Goal: Task Accomplishment & Management: Use online tool/utility

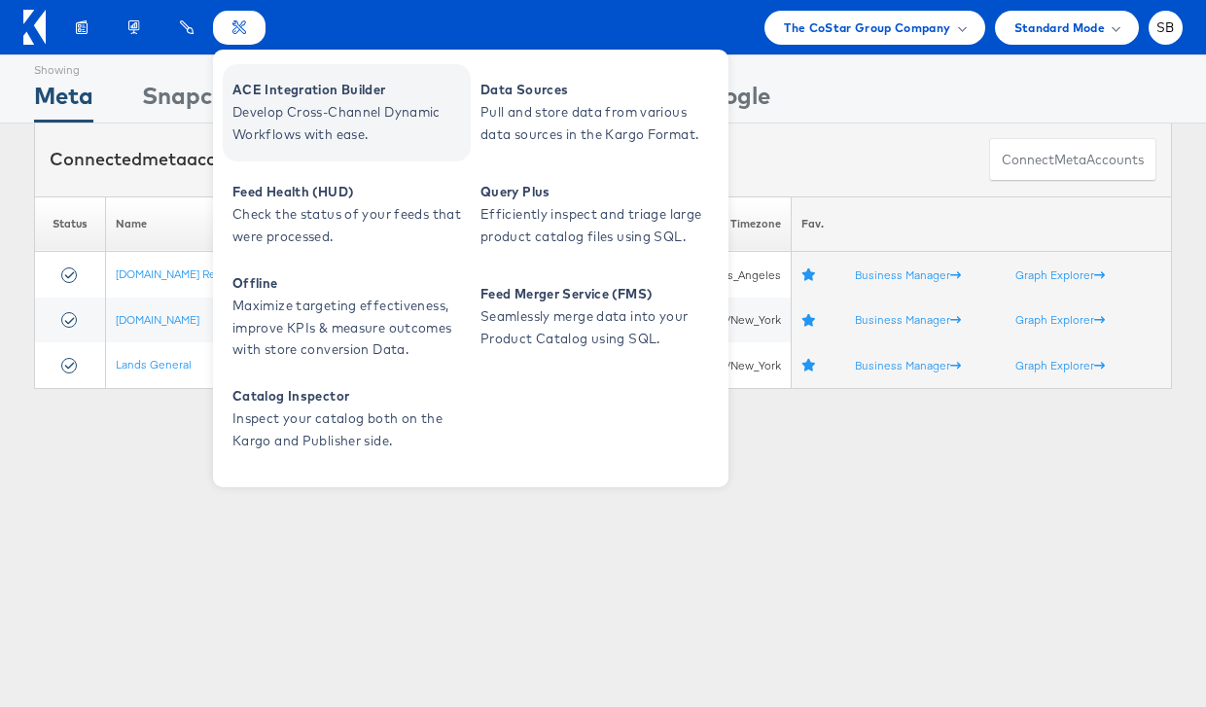
click at [287, 112] on span "Develop Cross-Channel Dynamic Workflows with ease." at bounding box center [348, 123] width 233 height 45
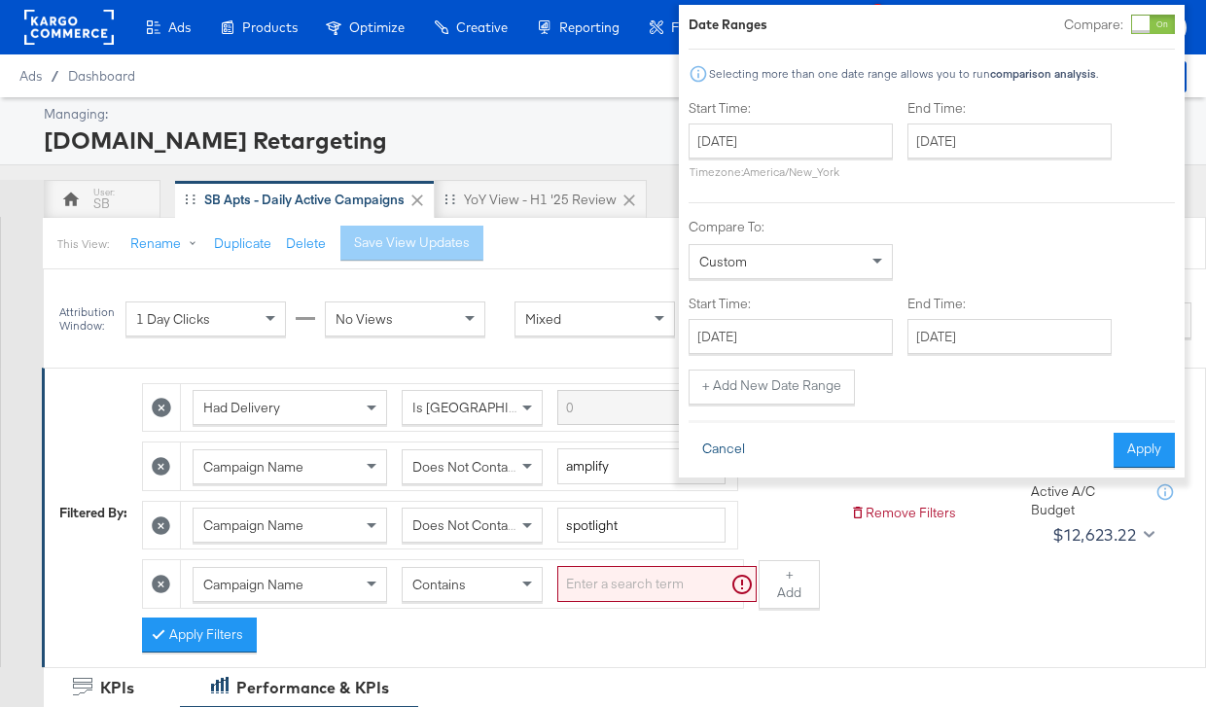
click at [733, 446] on button "Cancel" at bounding box center [724, 450] width 70 height 35
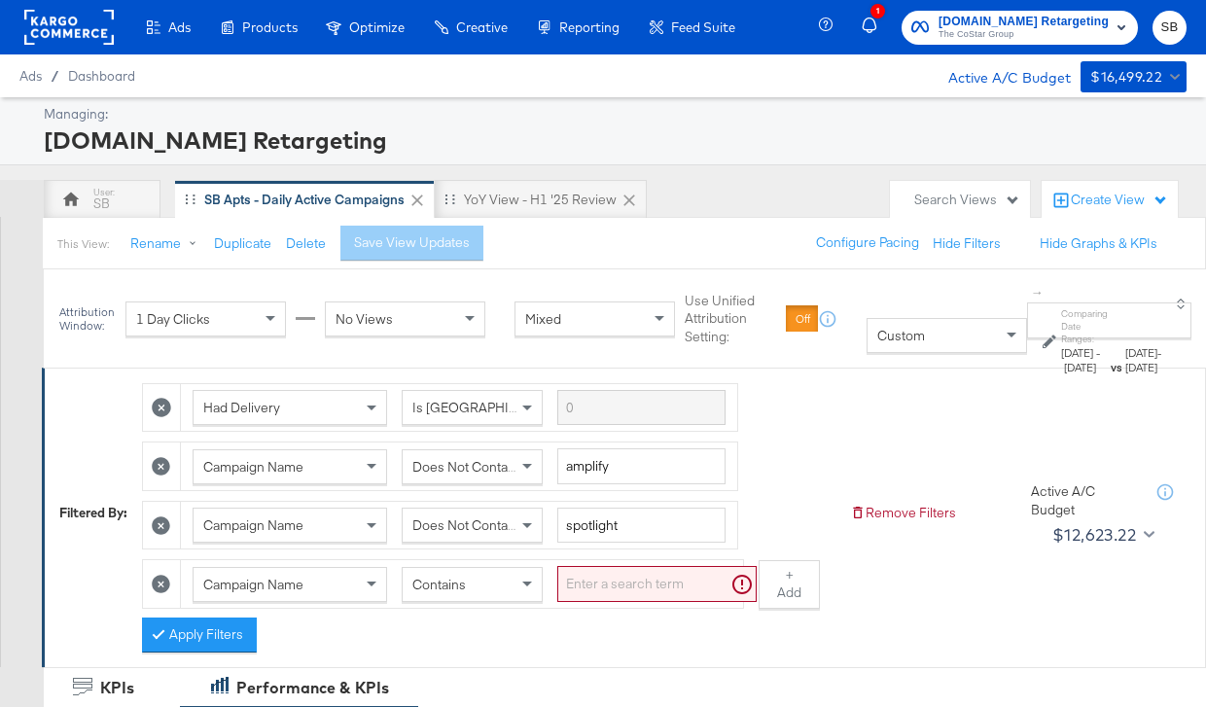
click at [105, 21] on rect at bounding box center [68, 27] width 89 height 35
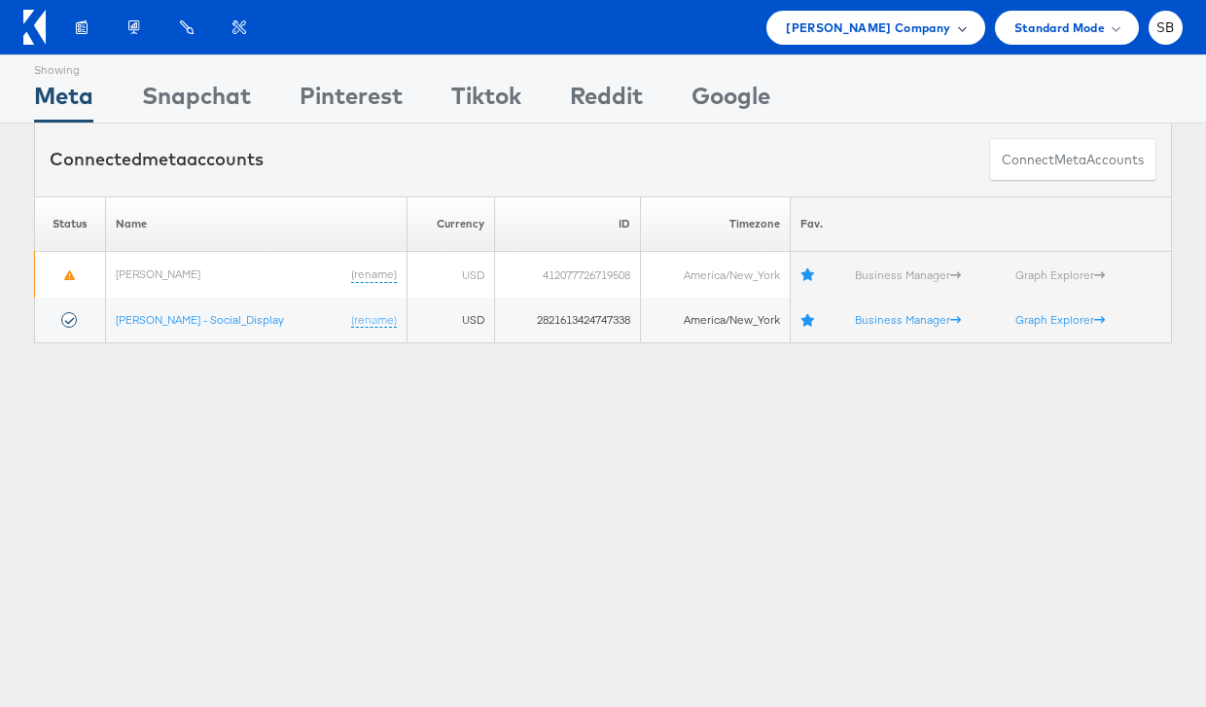
click at [899, 25] on span "[PERSON_NAME] Company" at bounding box center [868, 28] width 164 height 20
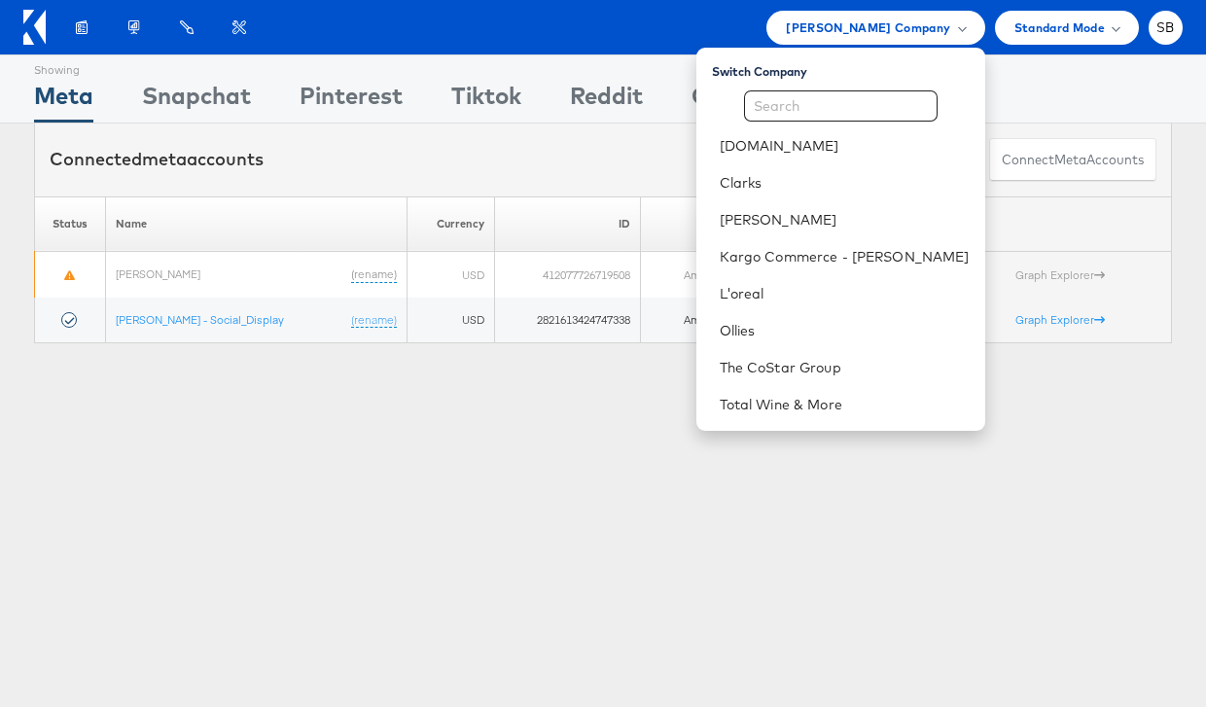
click at [399, 475] on div "Showing Meta Showing [GEOGRAPHIC_DATA] Showing Pinterest Showing Tiktok Showing…" at bounding box center [603, 540] width 1206 height 973
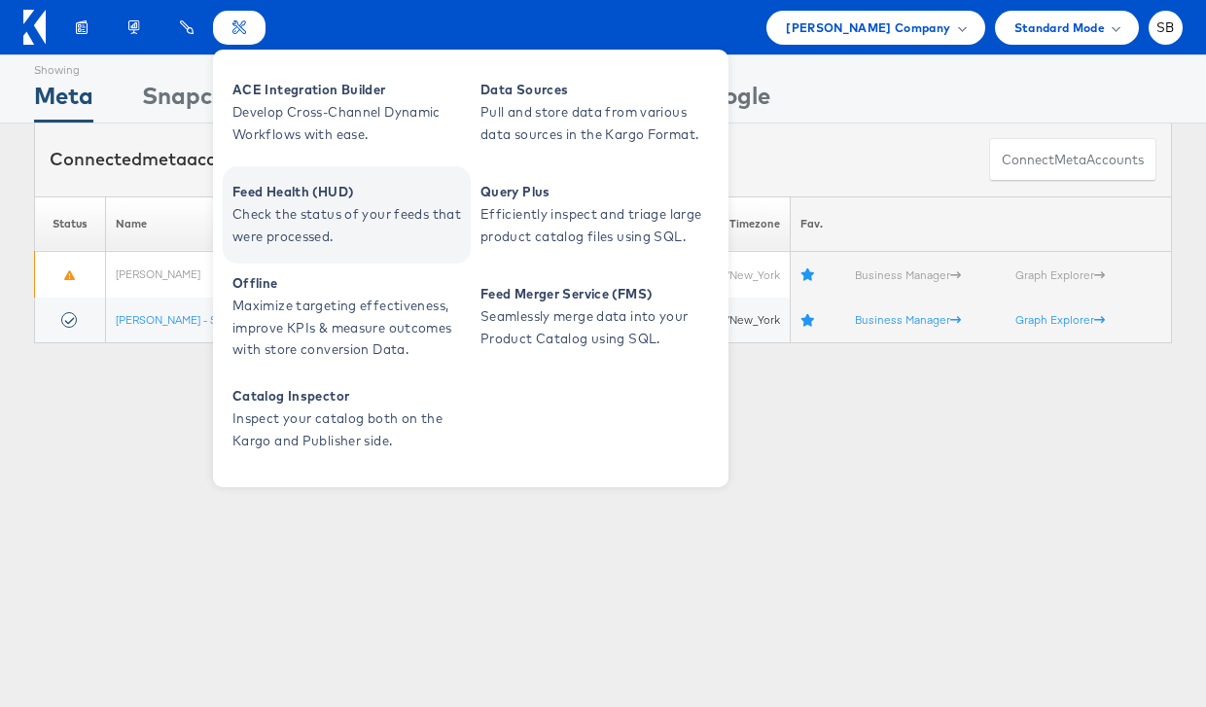
click at [324, 204] on span "Check the status of your feeds that were processed." at bounding box center [348, 225] width 233 height 45
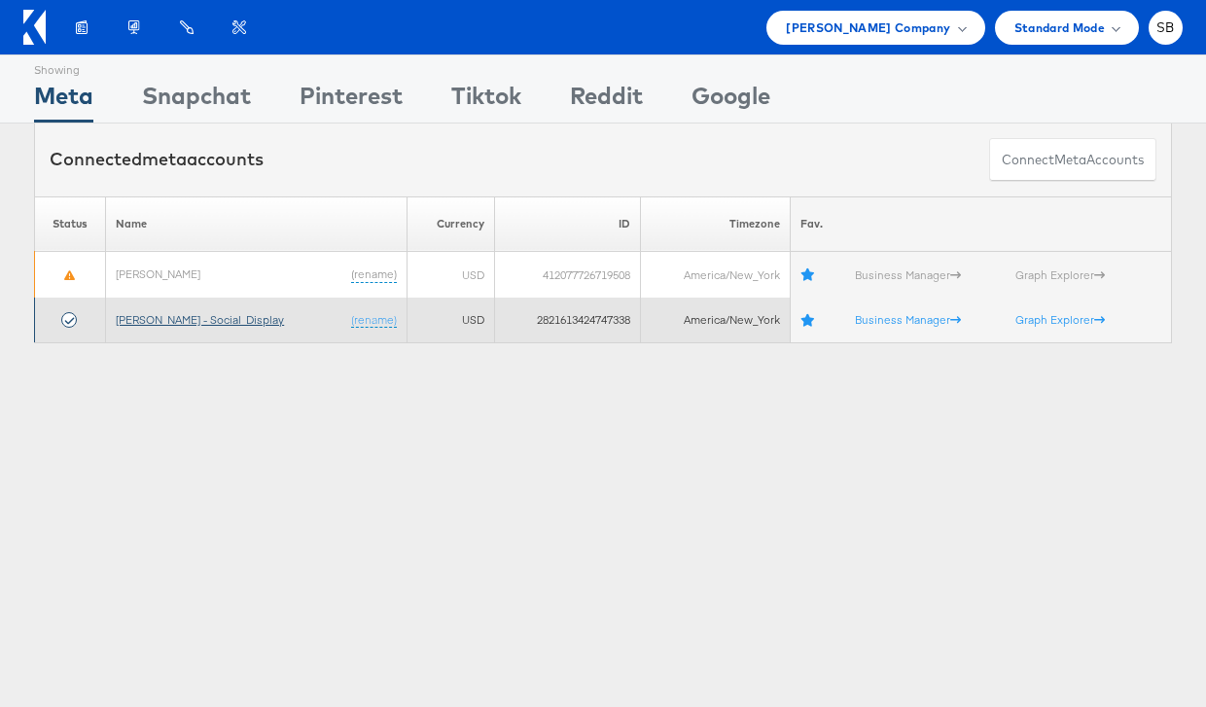
click at [174, 322] on link "Belk - Social_Display" at bounding box center [200, 319] width 168 height 15
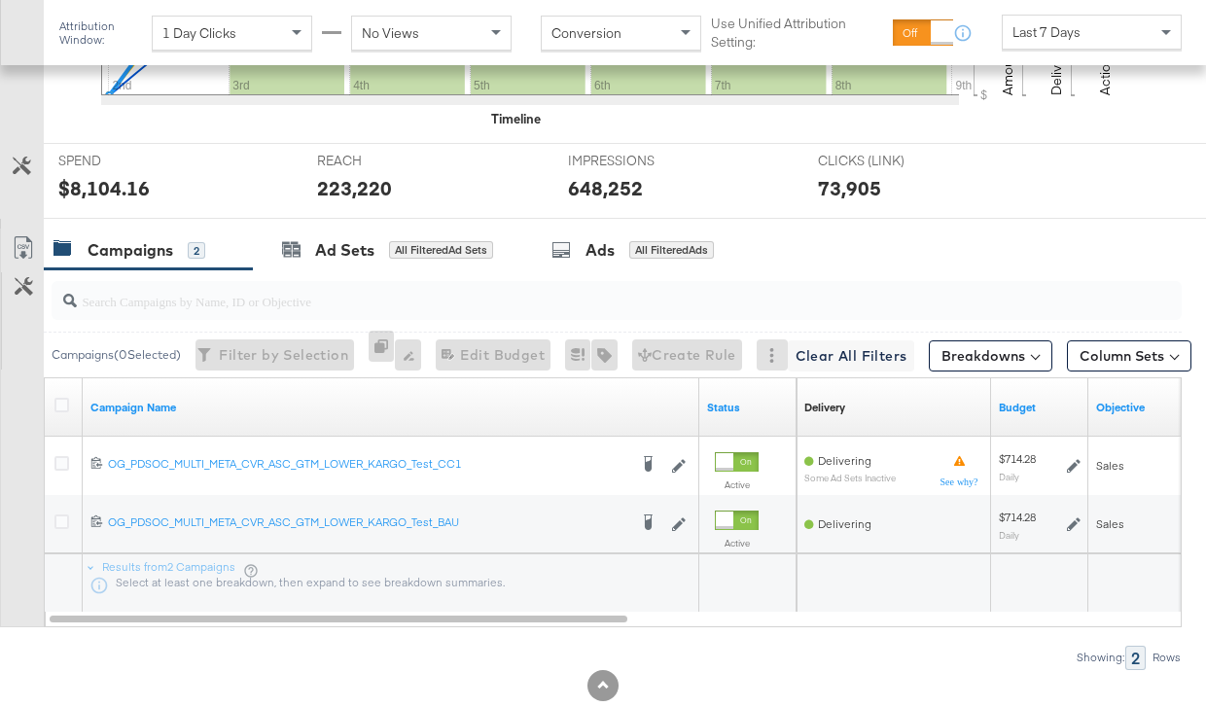
scroll to position [737, 0]
click at [519, 296] on input "search" at bounding box center [580, 292] width 1007 height 38
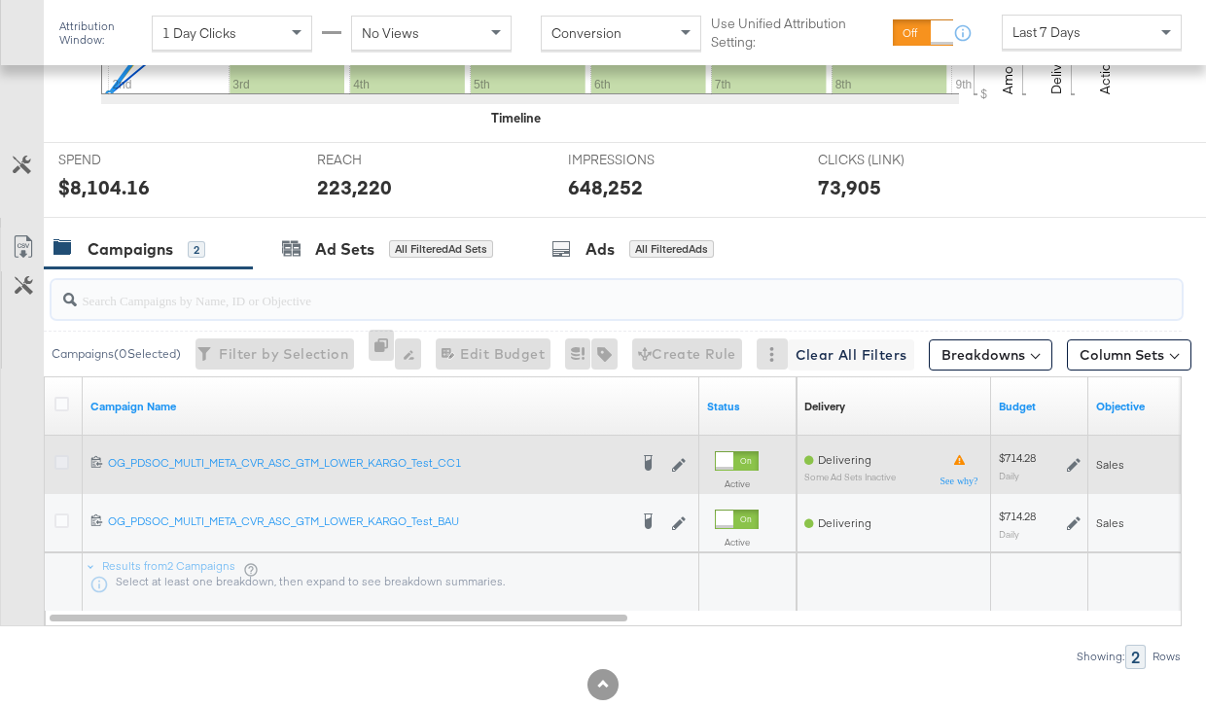
click at [57, 462] on icon at bounding box center [61, 462] width 15 height 15
click at [0, 0] on input "checkbox" at bounding box center [0, 0] width 0 height 0
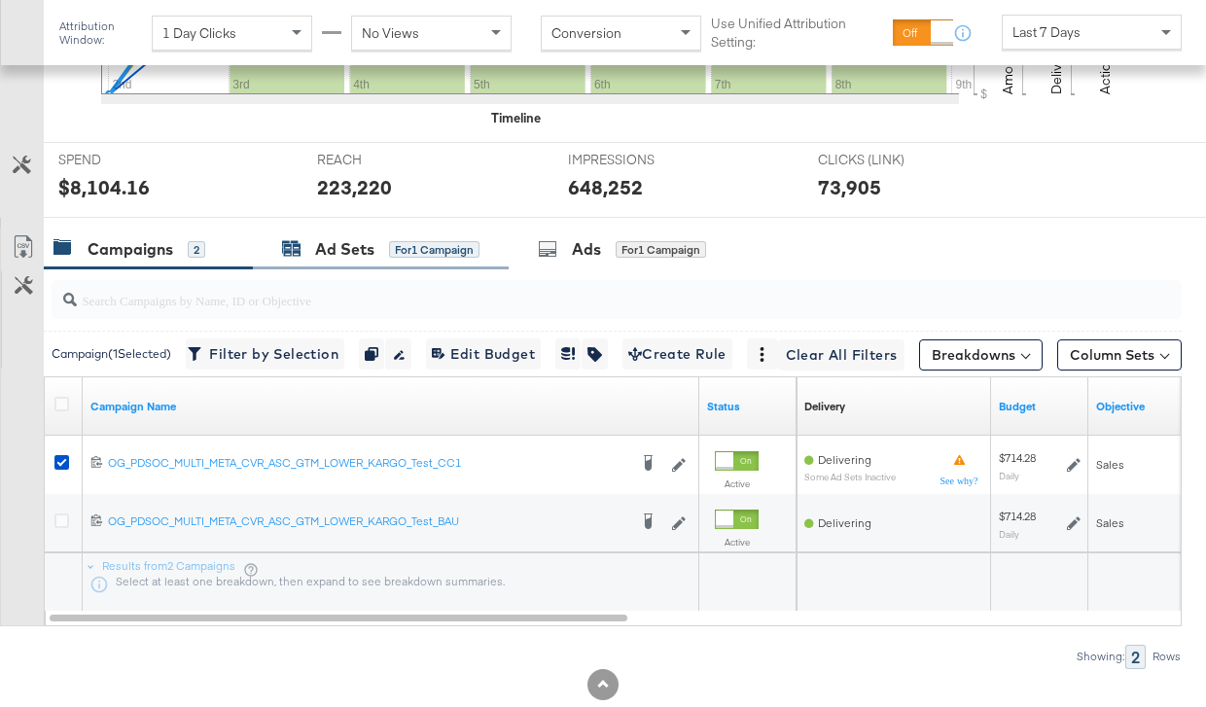
click at [389, 246] on div "for 1 Campaign" at bounding box center [434, 250] width 90 height 18
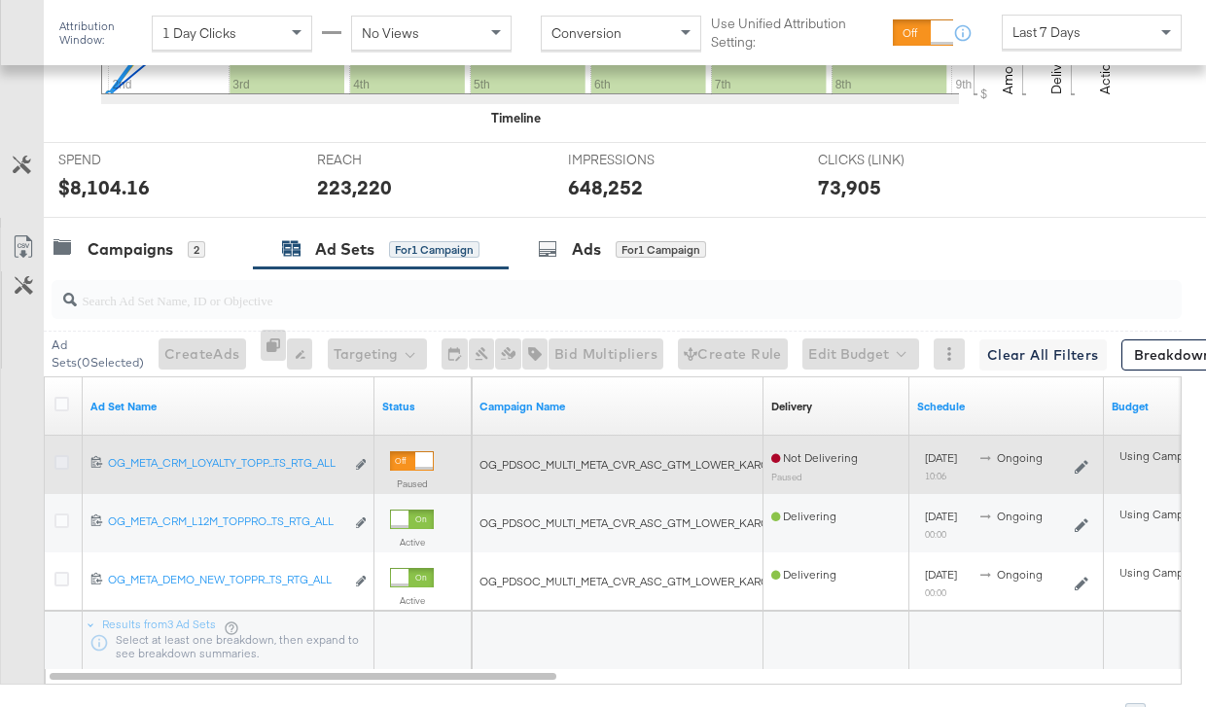
click at [60, 463] on icon at bounding box center [61, 462] width 15 height 15
click at [0, 0] on input "checkbox" at bounding box center [0, 0] width 0 height 0
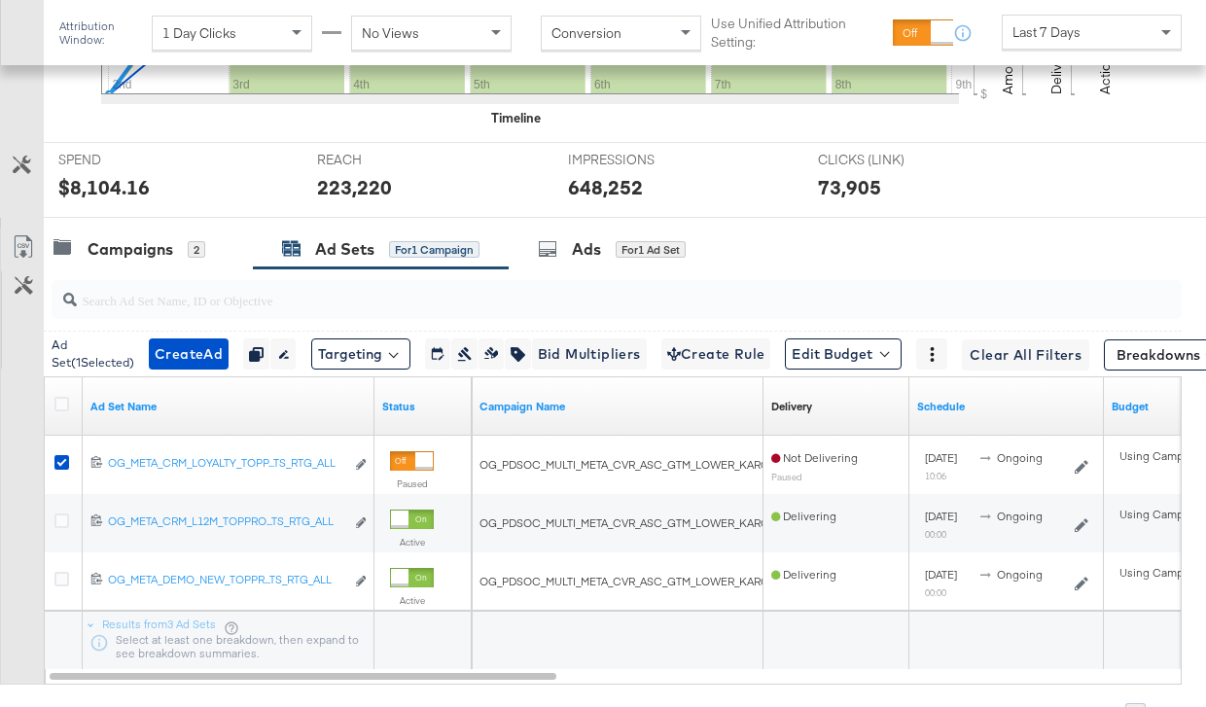
click at [622, 269] on div at bounding box center [613, 299] width 1138 height 62
click at [597, 251] on div "Ads" at bounding box center [586, 249] width 29 height 22
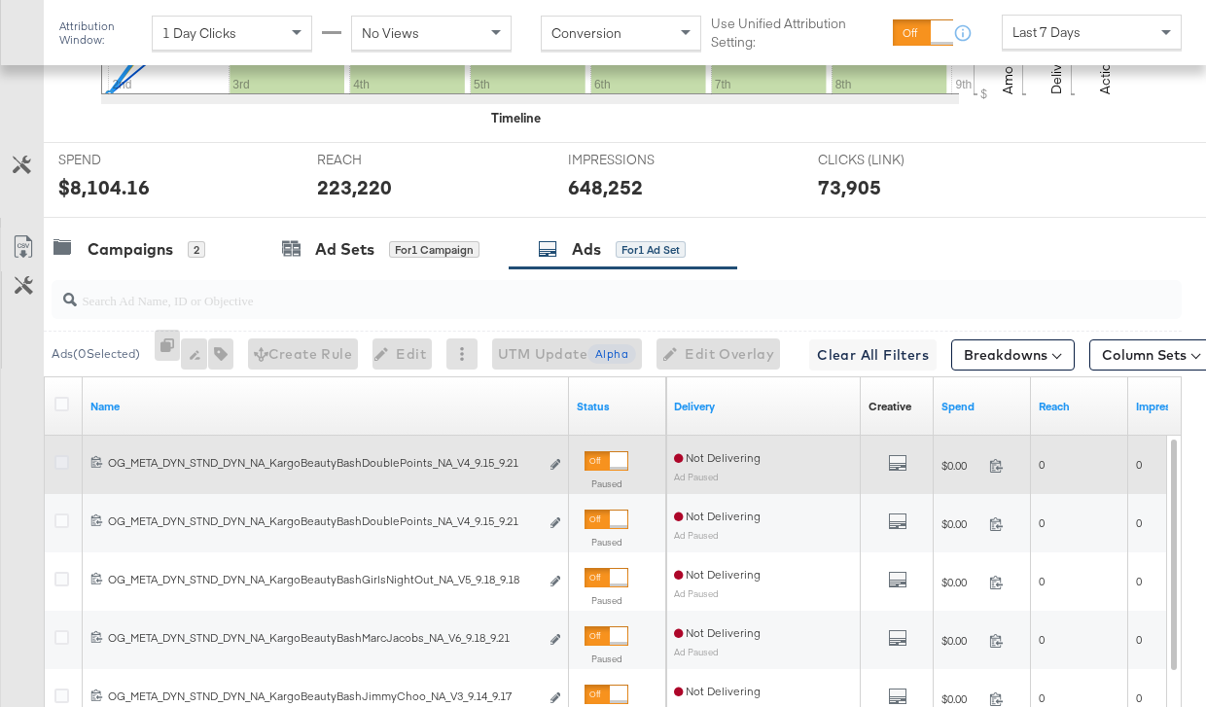
click at [59, 463] on icon at bounding box center [61, 462] width 15 height 15
click at [0, 0] on input "checkbox" at bounding box center [0, 0] width 0 height 0
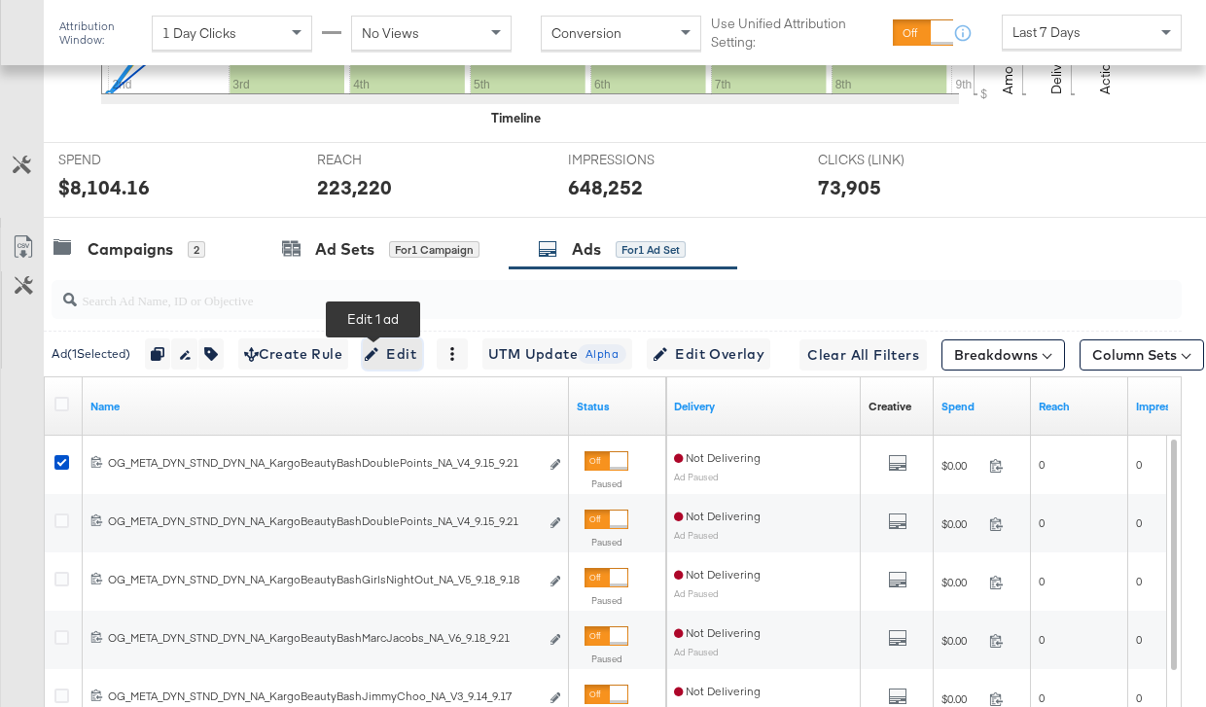
click at [365, 353] on icon "button" at bounding box center [372, 354] width 14 height 14
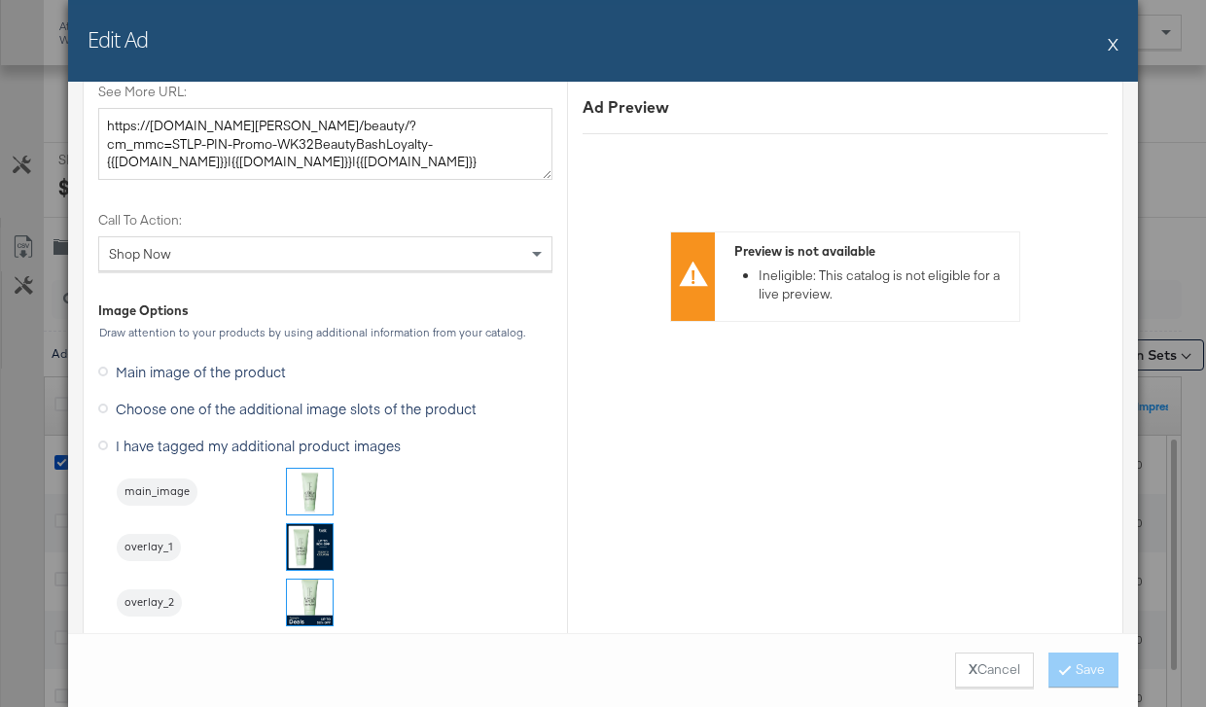
scroll to position [2302, 0]
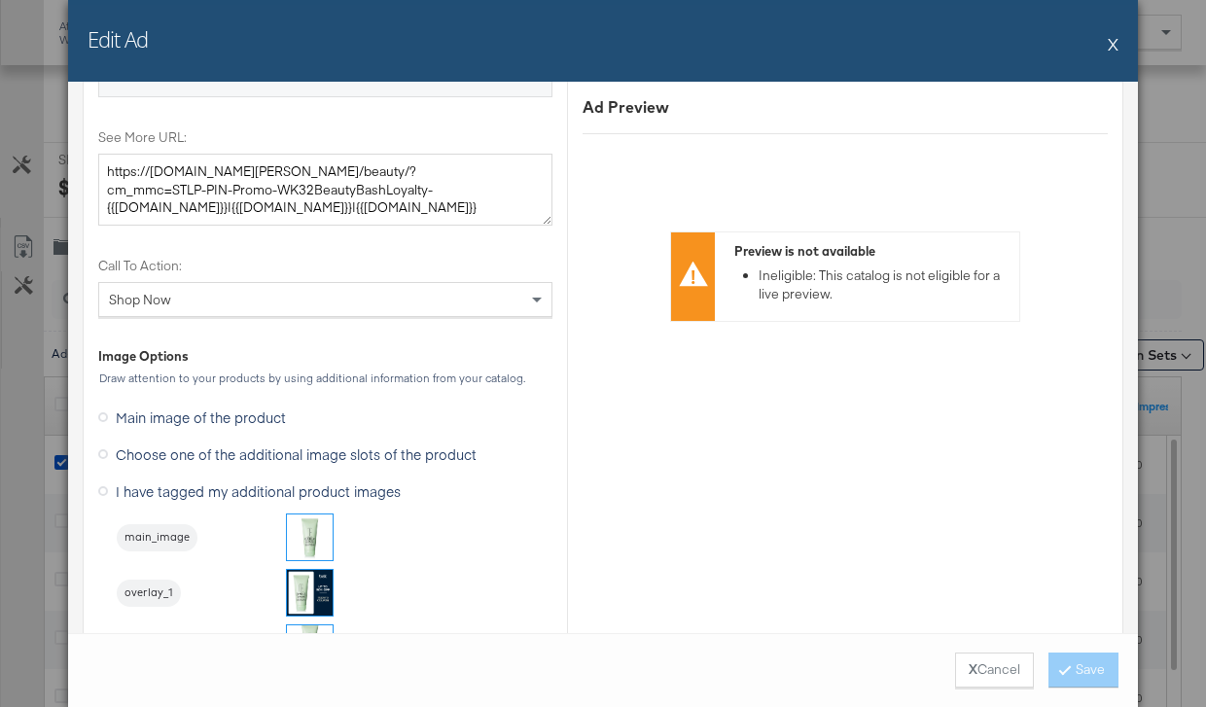
click at [393, 454] on span "Choose one of the additional image slots of the product" at bounding box center [296, 453] width 361 height 19
click at [0, 0] on input "Choose one of the additional image slots of the product" at bounding box center [0, 0] width 0 height 0
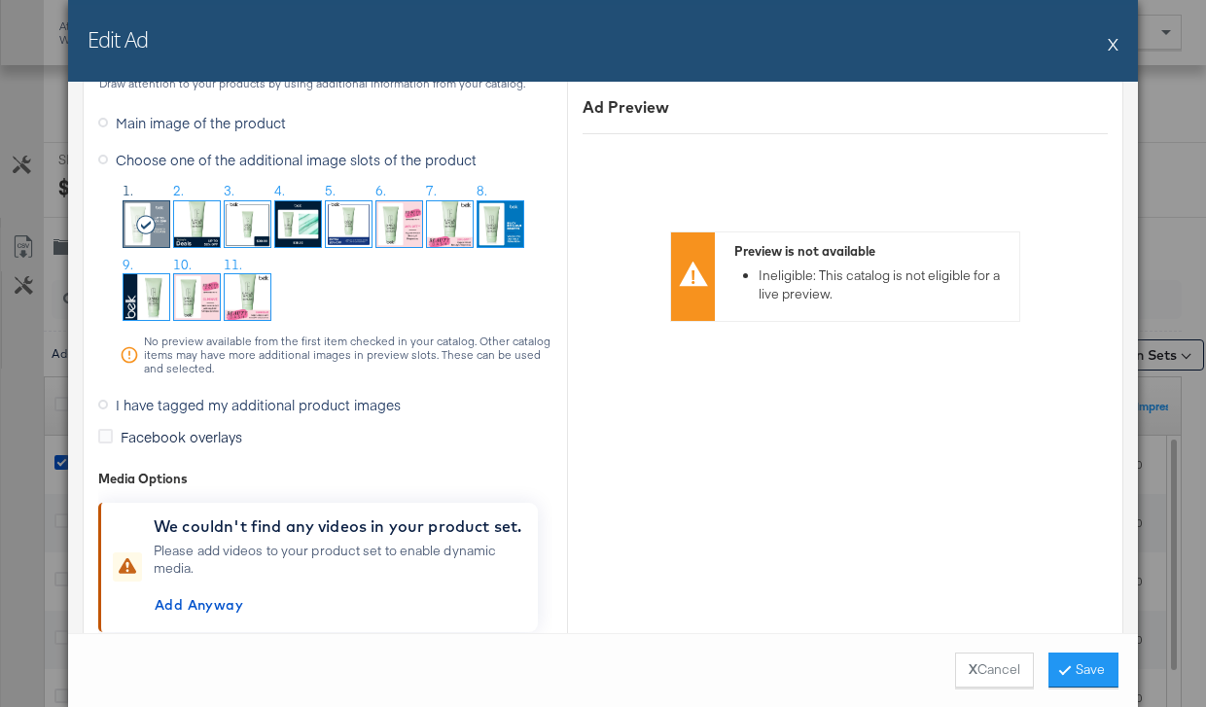
scroll to position [2550, 0]
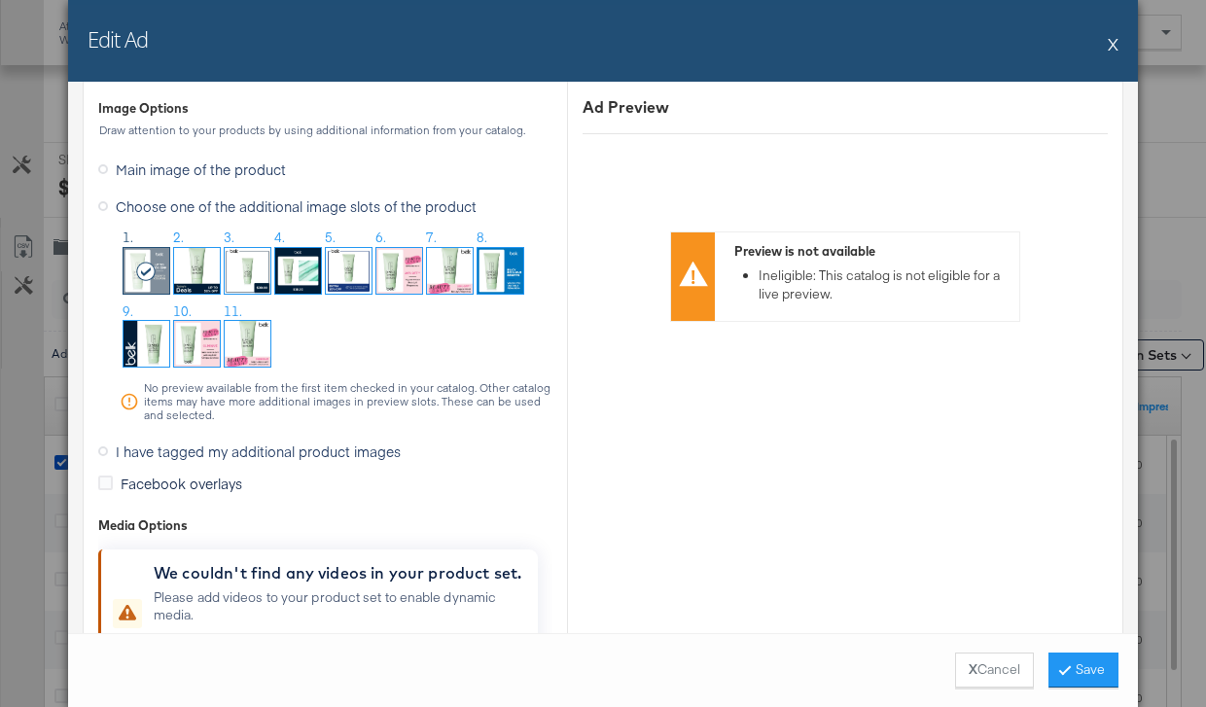
click at [1116, 41] on button "X" at bounding box center [1113, 43] width 11 height 39
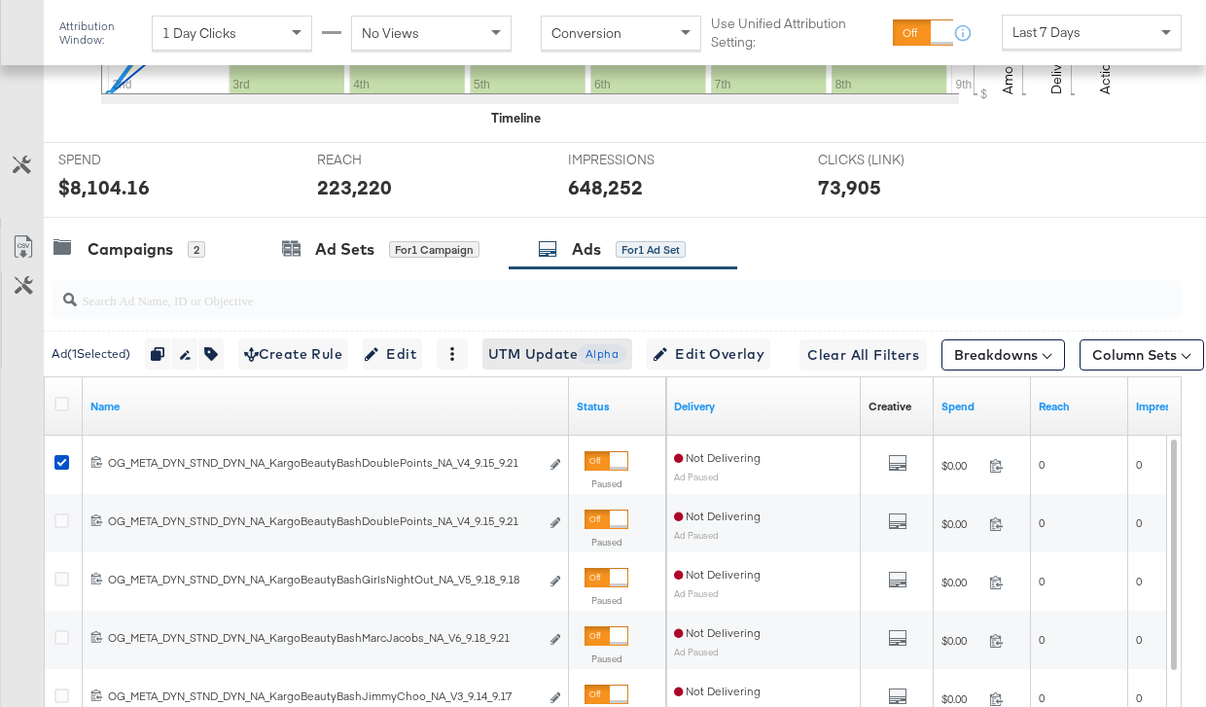
scroll to position [754, 0]
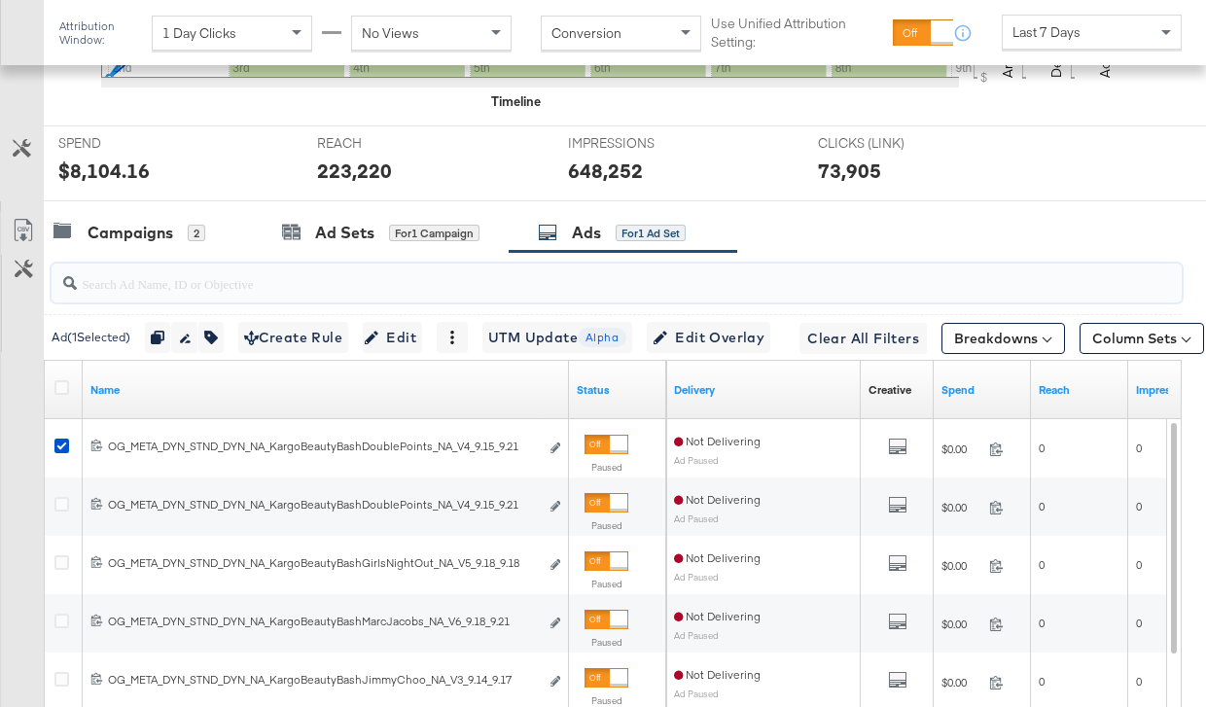
click at [239, 283] on input "search" at bounding box center [580, 276] width 1007 height 38
type input "20"
click at [347, 241] on div "Ad Sets" at bounding box center [344, 233] width 59 height 22
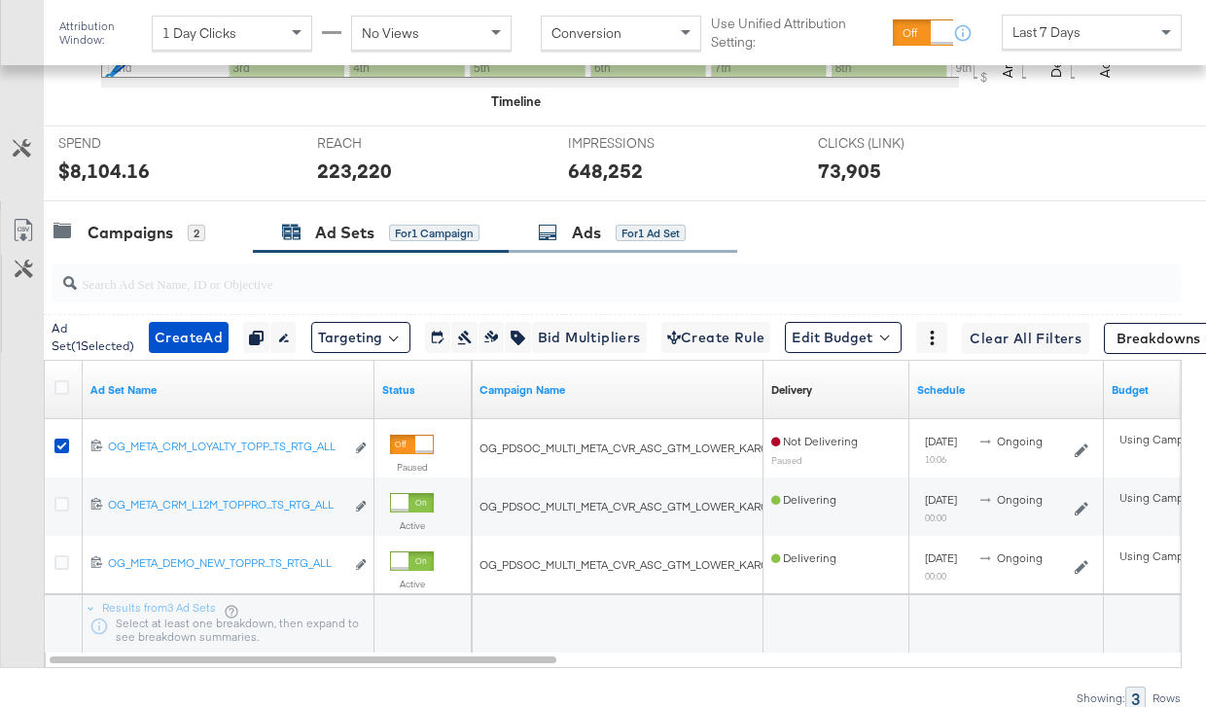
click at [566, 242] on div "Ads for 1 Ad Set" at bounding box center [612, 233] width 148 height 22
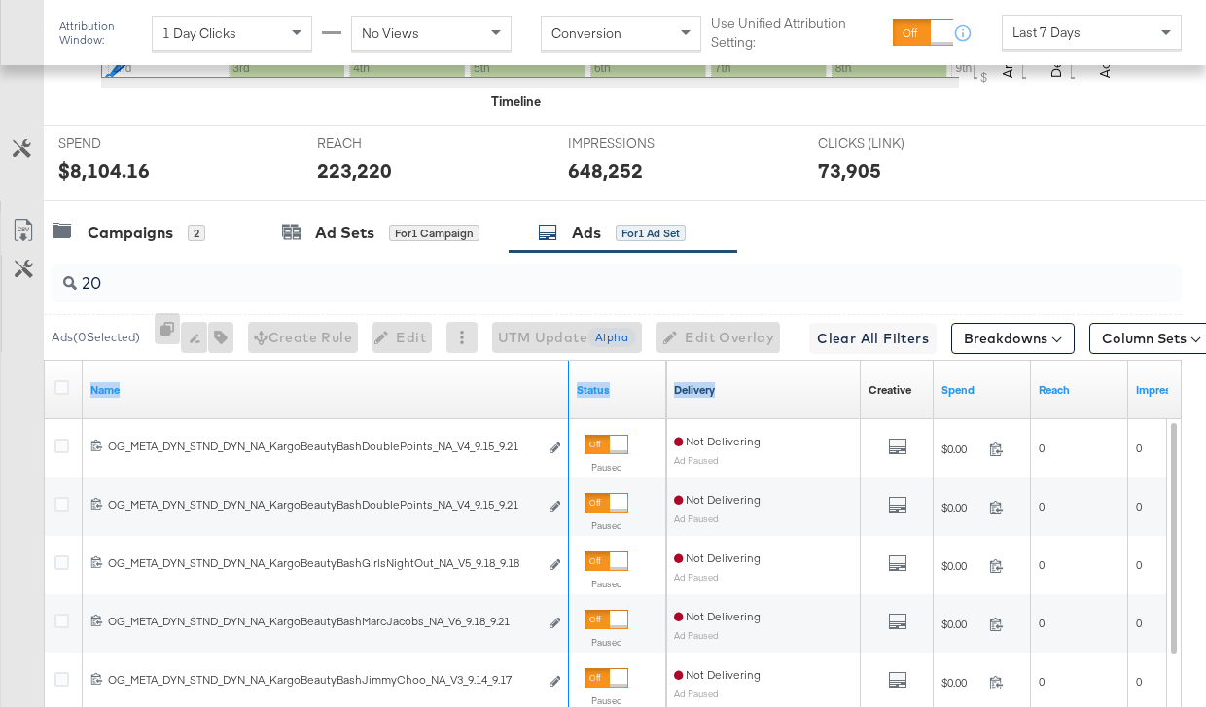
drag, startPoint x: 564, startPoint y: 378, endPoint x: 742, endPoint y: 390, distance: 178.4
click at [45, 361] on div "Name Status Delivery Creative Sorting Unavailable Spend Reach Impressions" at bounding box center [45, 361] width 0 height 0
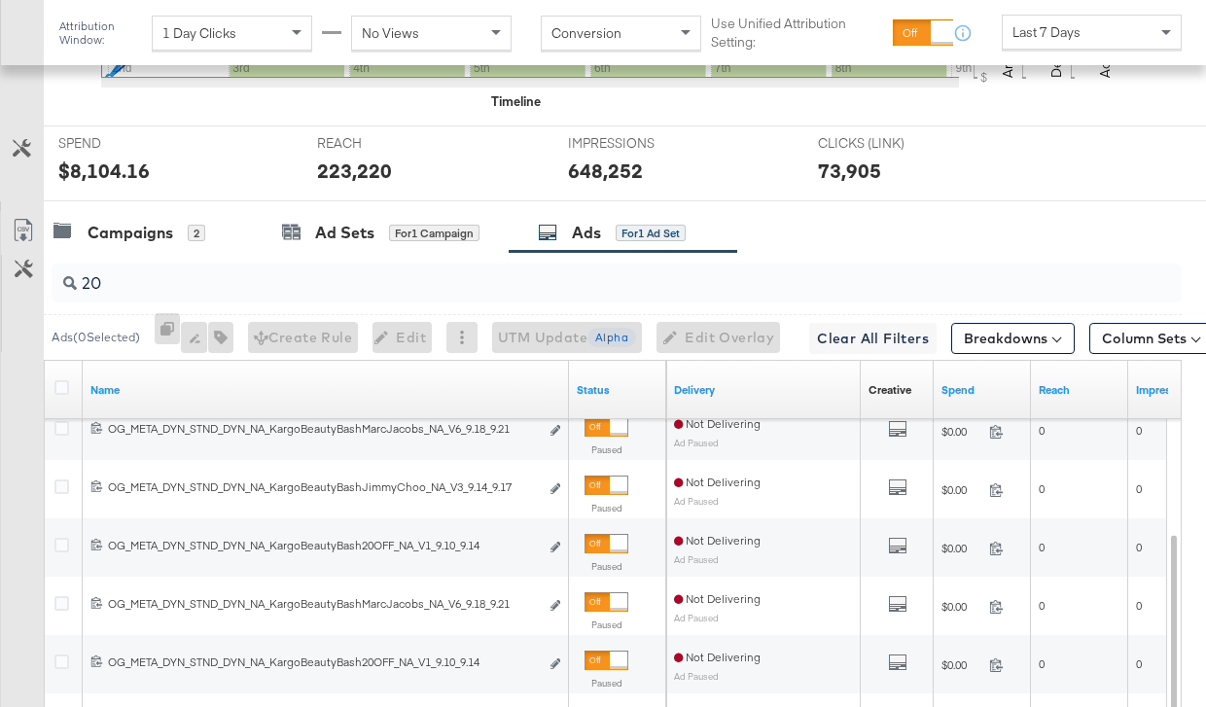
click at [255, 277] on input "20" at bounding box center [580, 276] width 1007 height 38
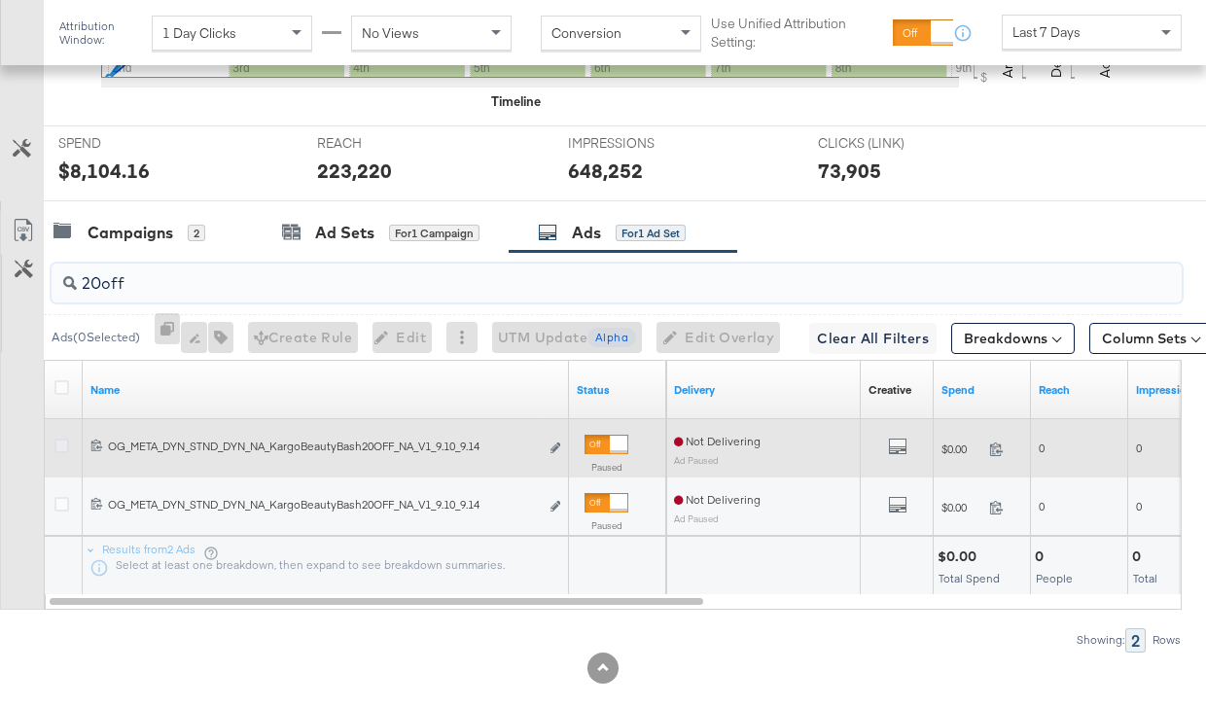
type input "20off"
click at [59, 451] on icon at bounding box center [61, 446] width 15 height 15
click at [0, 0] on input "checkbox" at bounding box center [0, 0] width 0 height 0
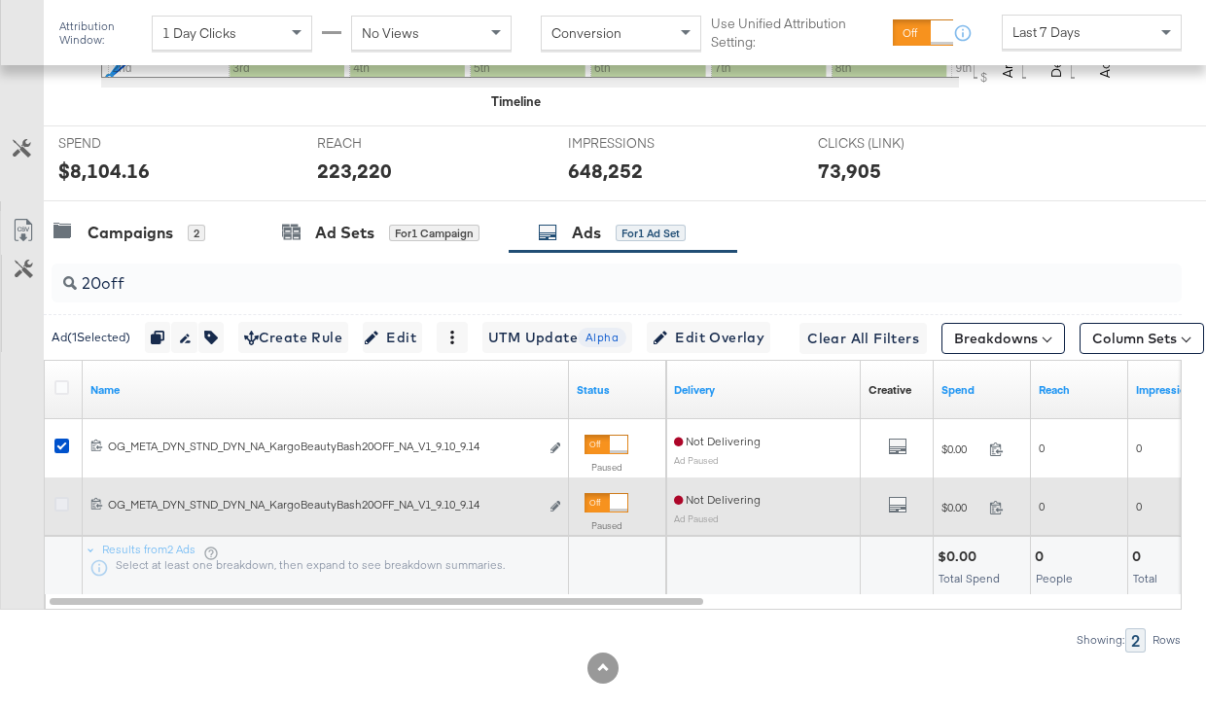
click at [59, 506] on icon at bounding box center [61, 504] width 15 height 15
click at [0, 0] on input "checkbox" at bounding box center [0, 0] width 0 height 0
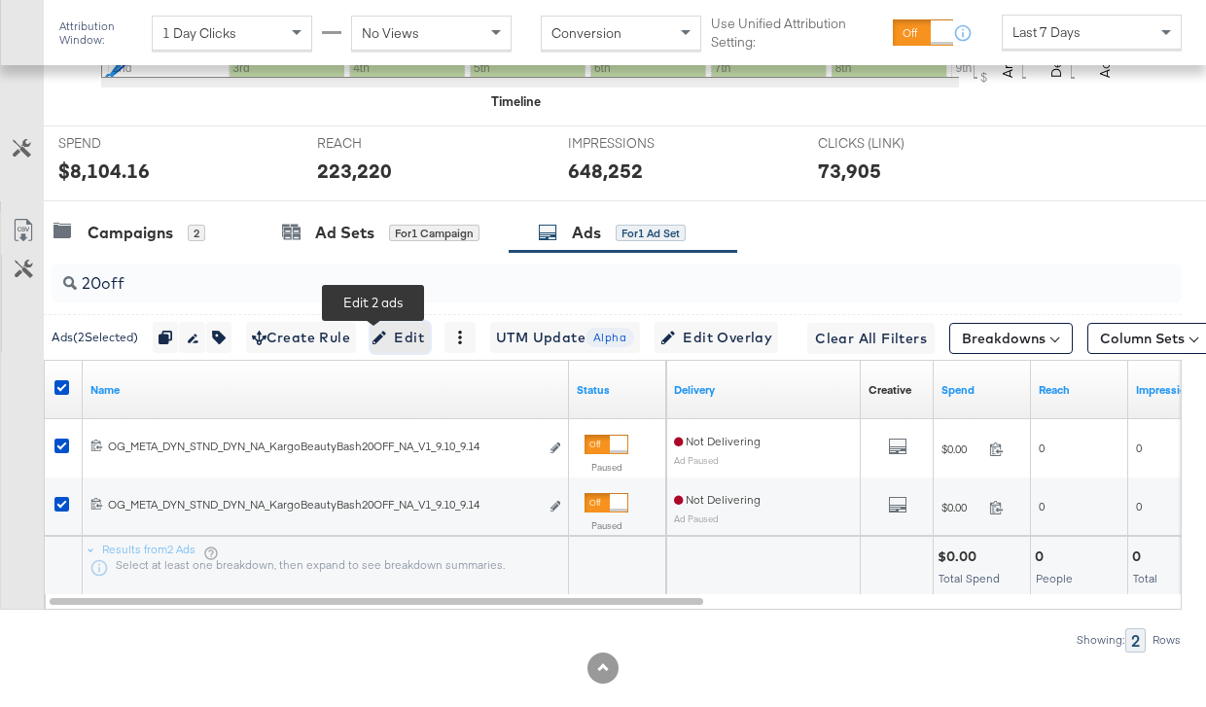
click at [378, 335] on span "Edit" at bounding box center [400, 338] width 48 height 24
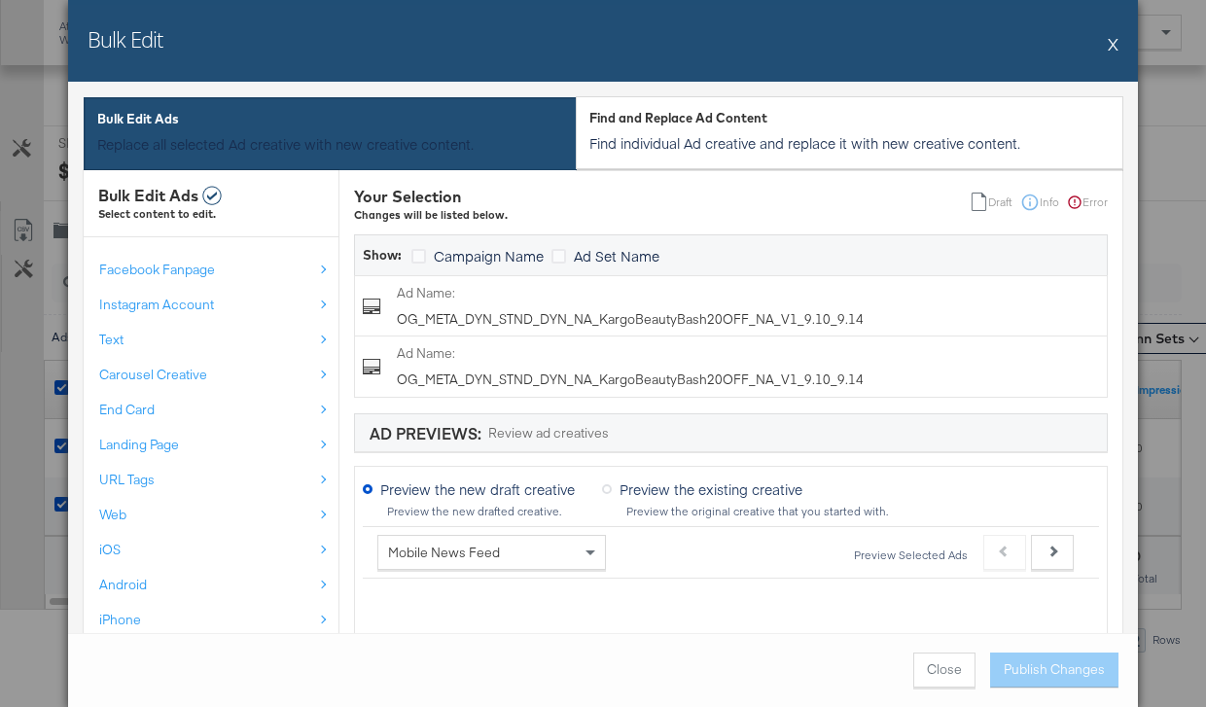
click at [1111, 44] on button "X" at bounding box center [1113, 43] width 11 height 39
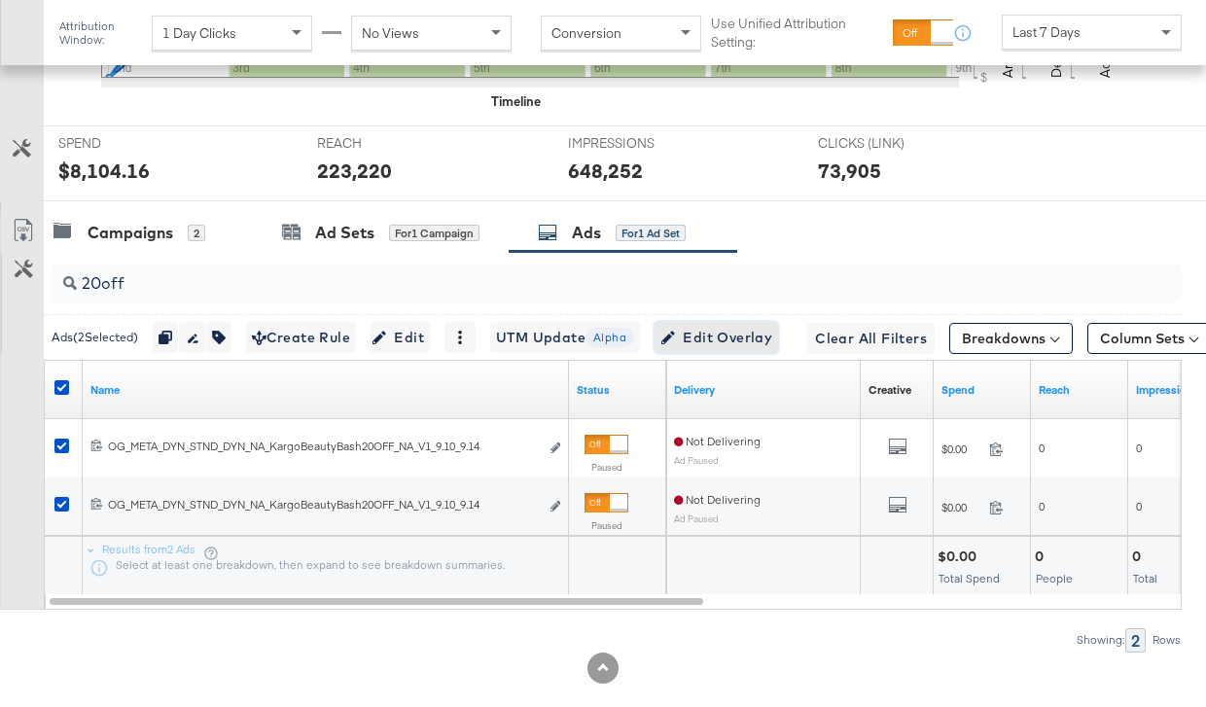
click at [702, 336] on span "Edit Overlay Edit overlays for 2 ads" at bounding box center [716, 338] width 112 height 24
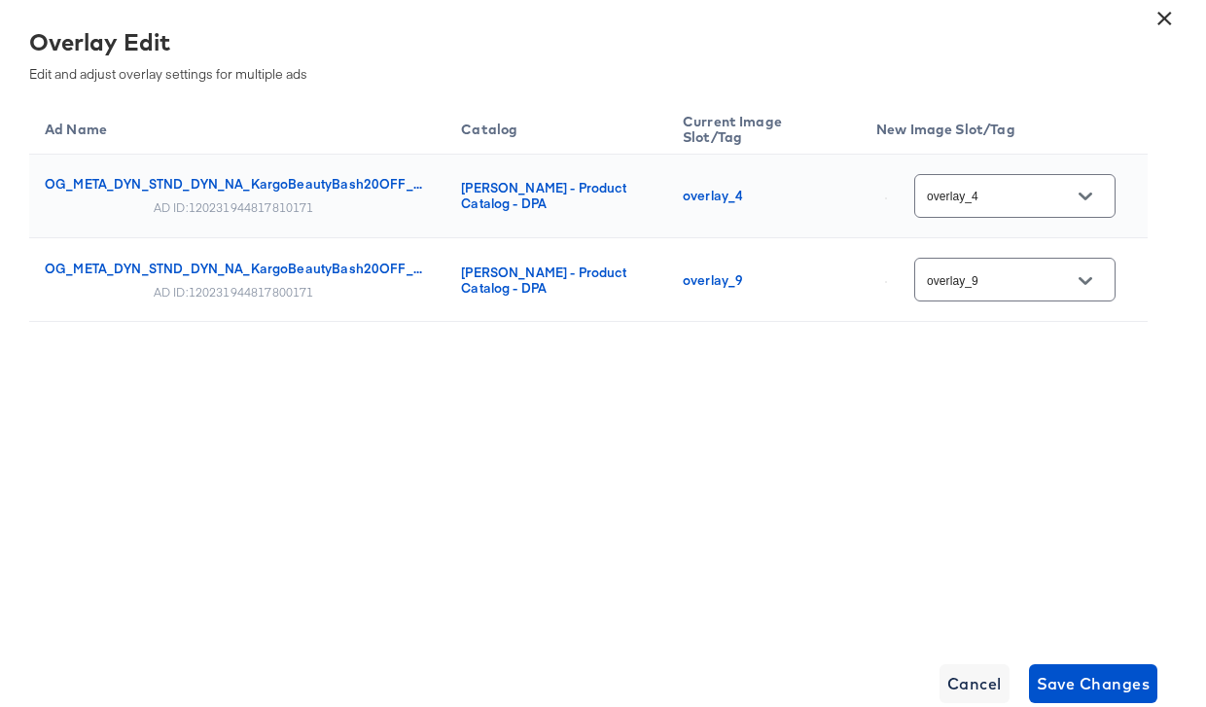
click at [1024, 191] on input "overlay_4" at bounding box center [1000, 197] width 154 height 22
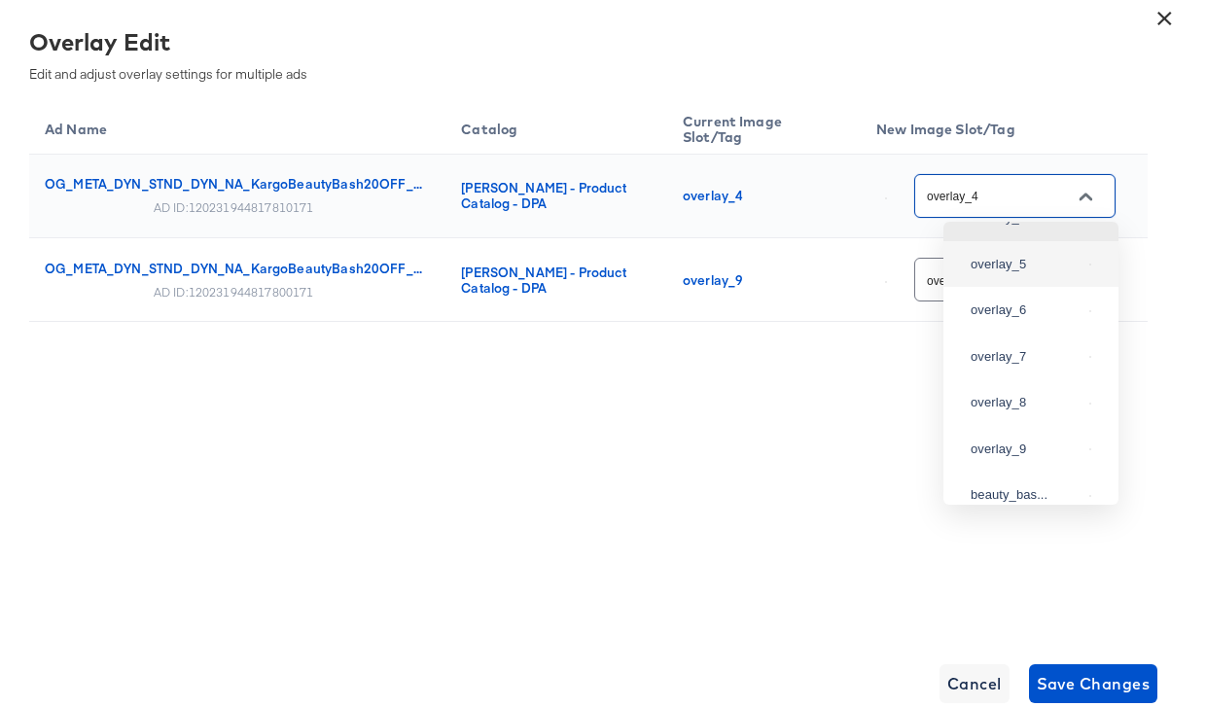
scroll to position [242, 0]
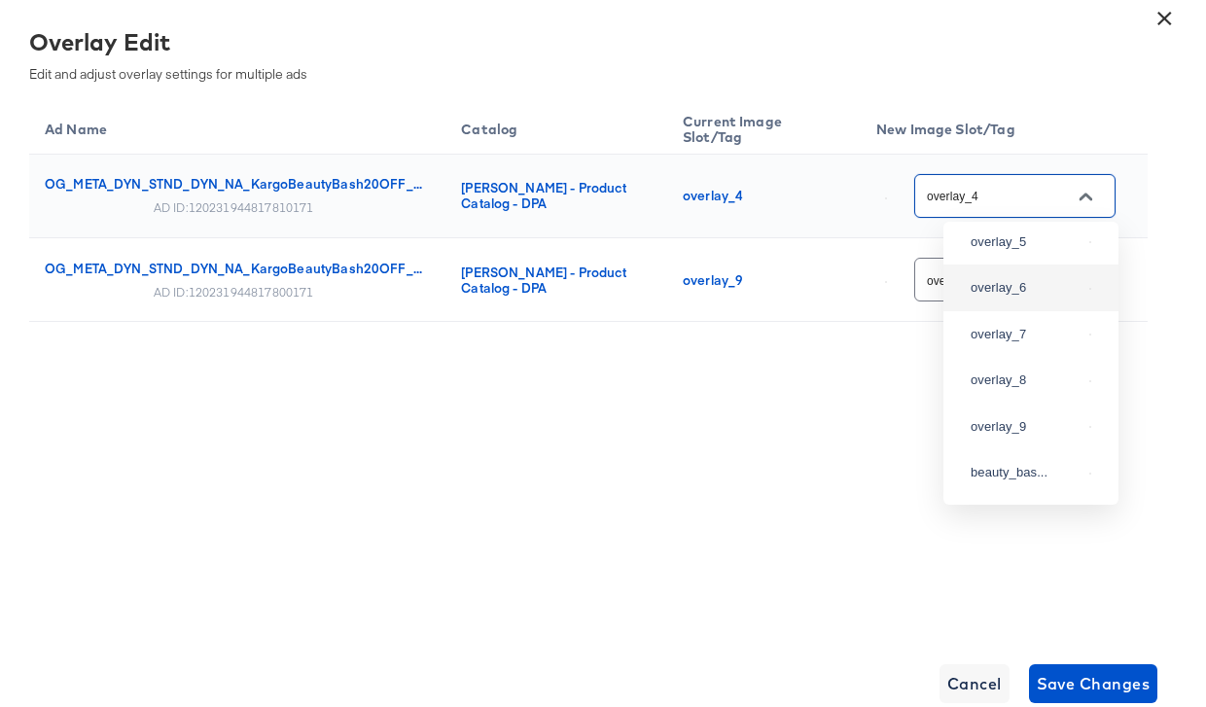
click at [504, 355] on div "Ad Name Catalog Current Image Slot/Tag New Image Slot/Tag OG_META_DYN_STND_DYN_…" at bounding box center [588, 259] width 1119 height 322
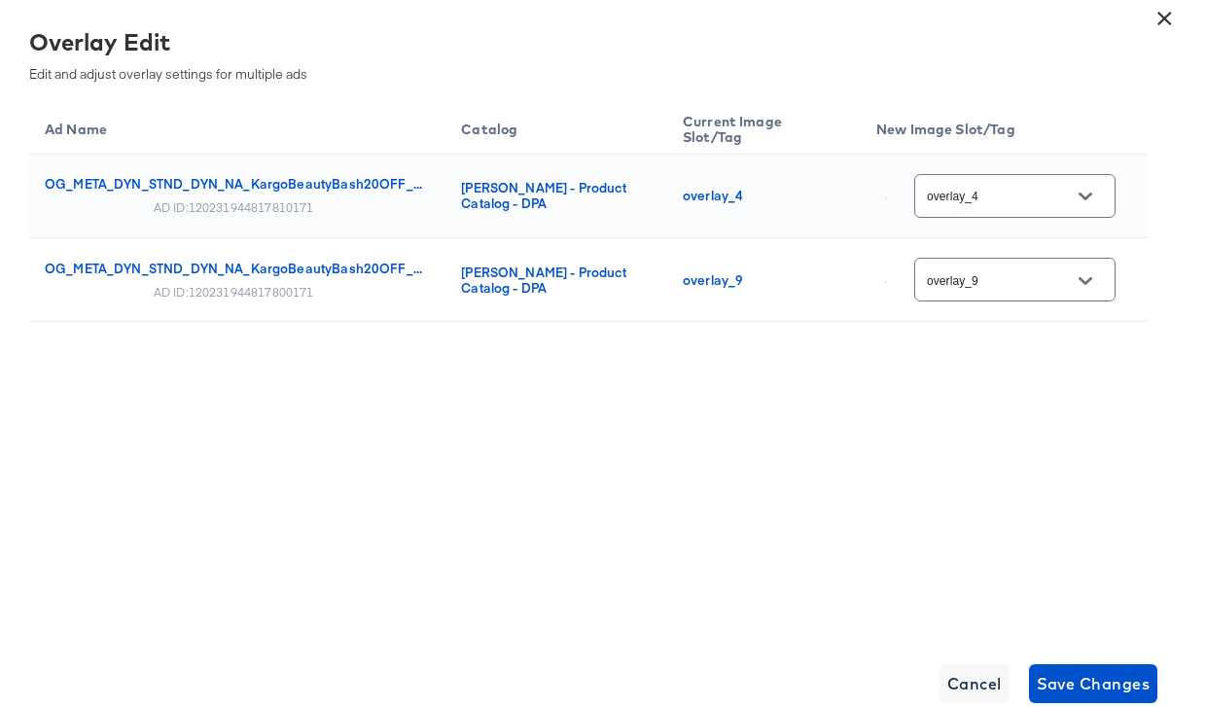
click at [1166, 23] on button "×" at bounding box center [1164, 13] width 35 height 35
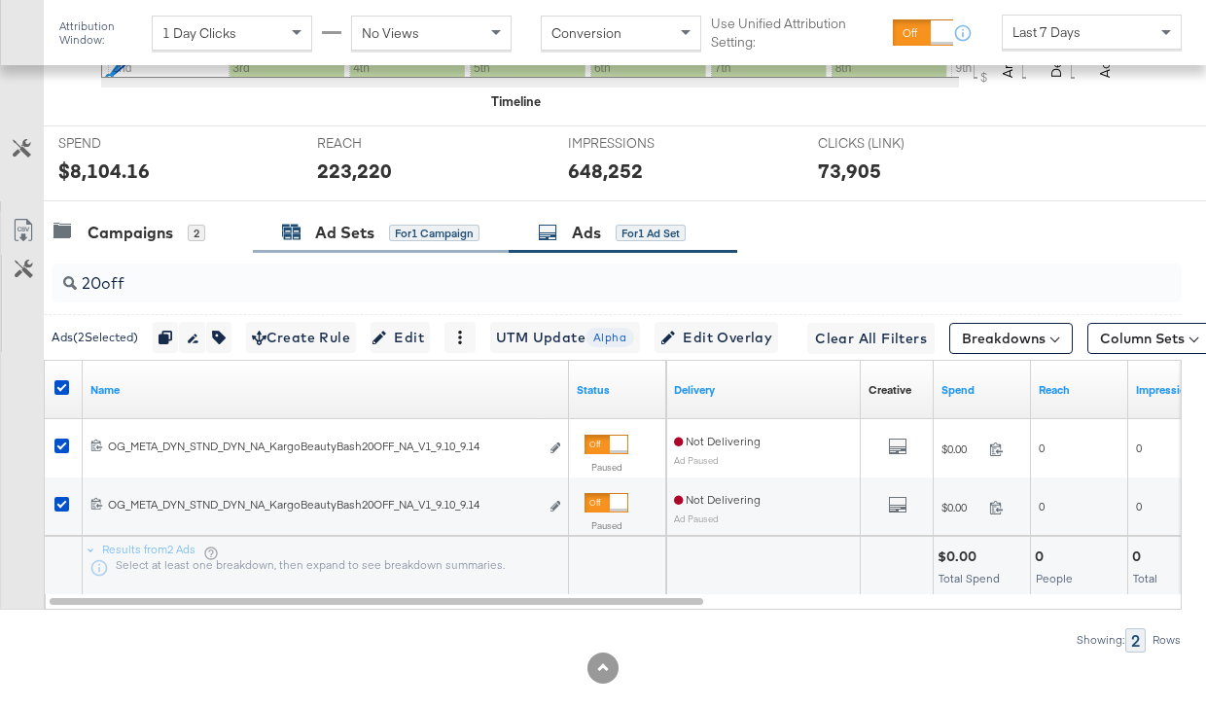
click at [370, 233] on div "Ad Sets" at bounding box center [344, 233] width 59 height 22
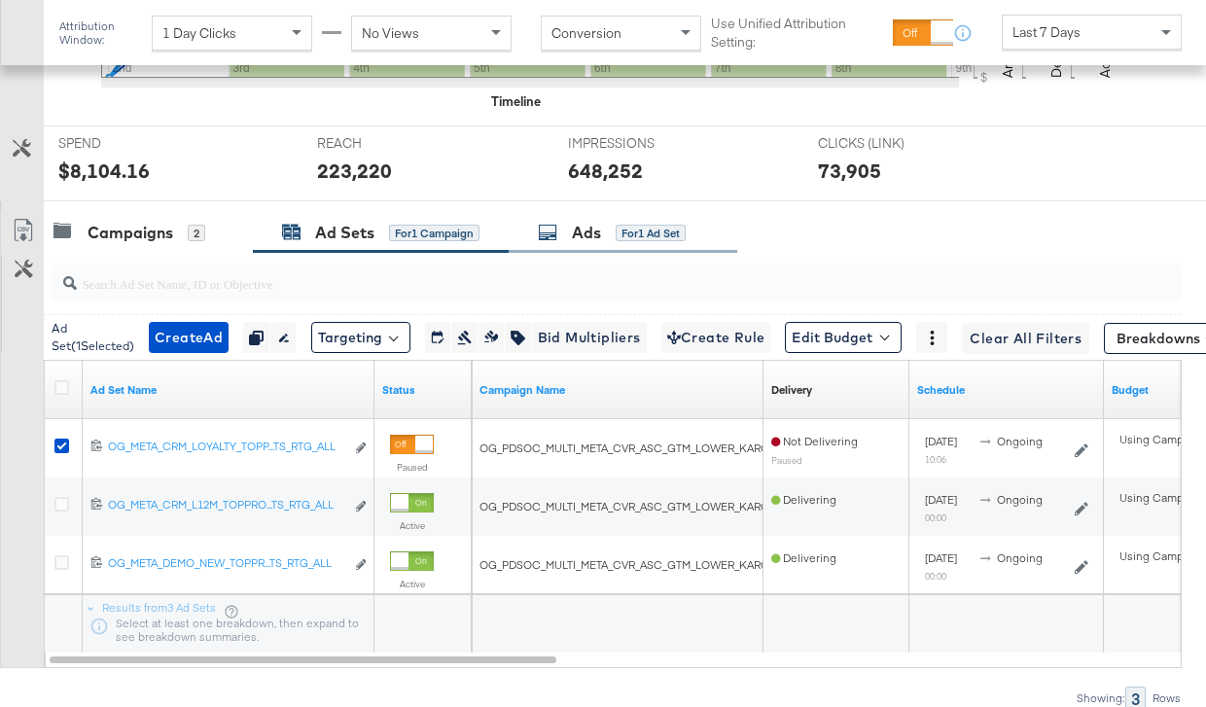
click at [571, 239] on div "Ads for 1 Ad Set" at bounding box center [612, 233] width 148 height 22
